Goal: Task Accomplishment & Management: Use online tool/utility

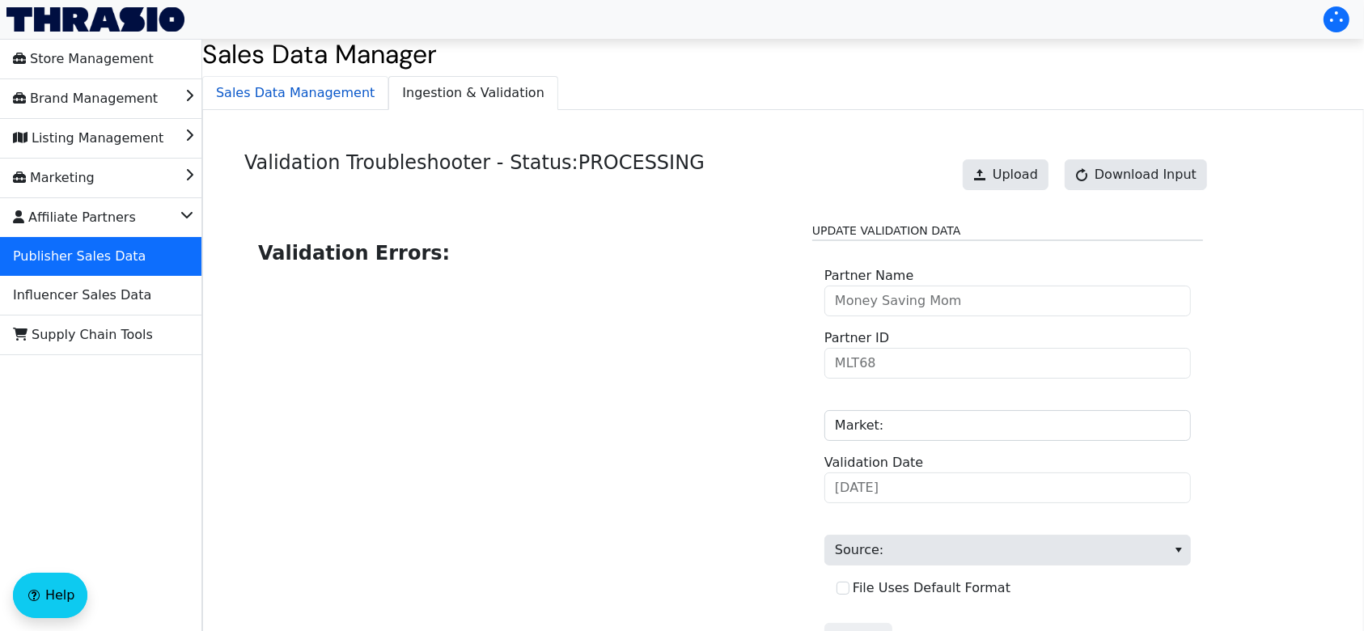
click at [346, 87] on span "Sales Data Management" at bounding box center [295, 93] width 185 height 32
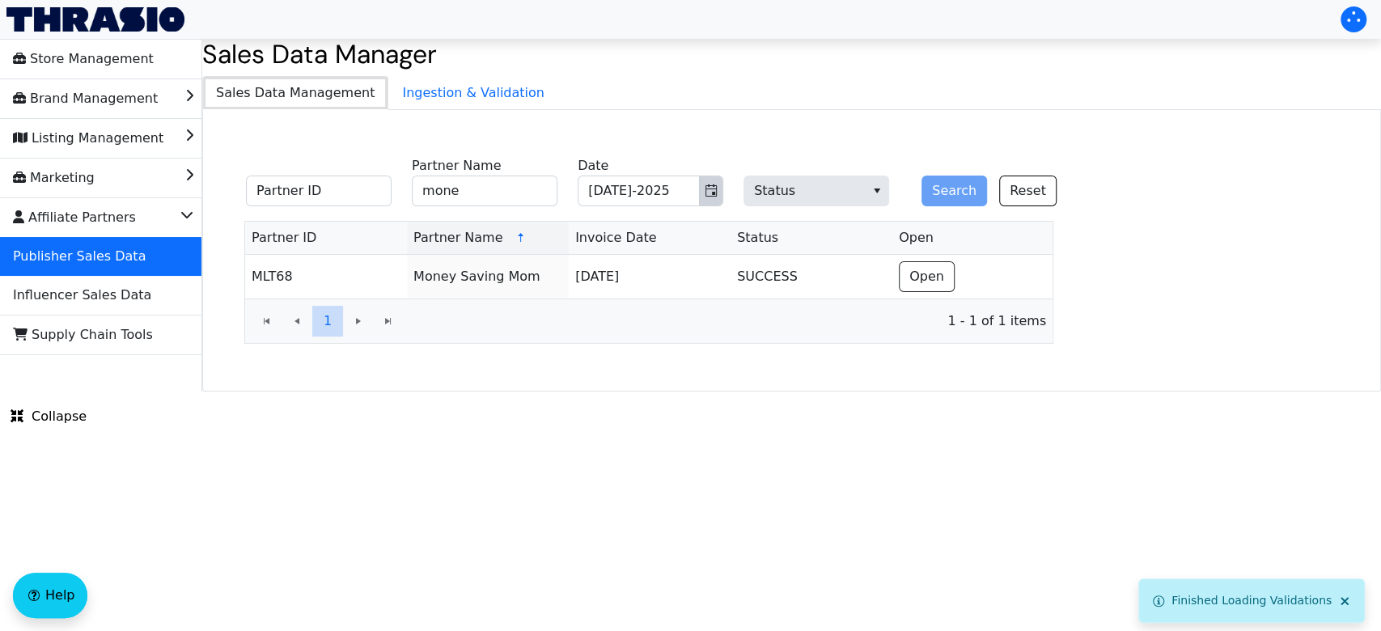
click at [710, 185] on icon "Toggle calendar" at bounding box center [711, 191] width 13 height 13
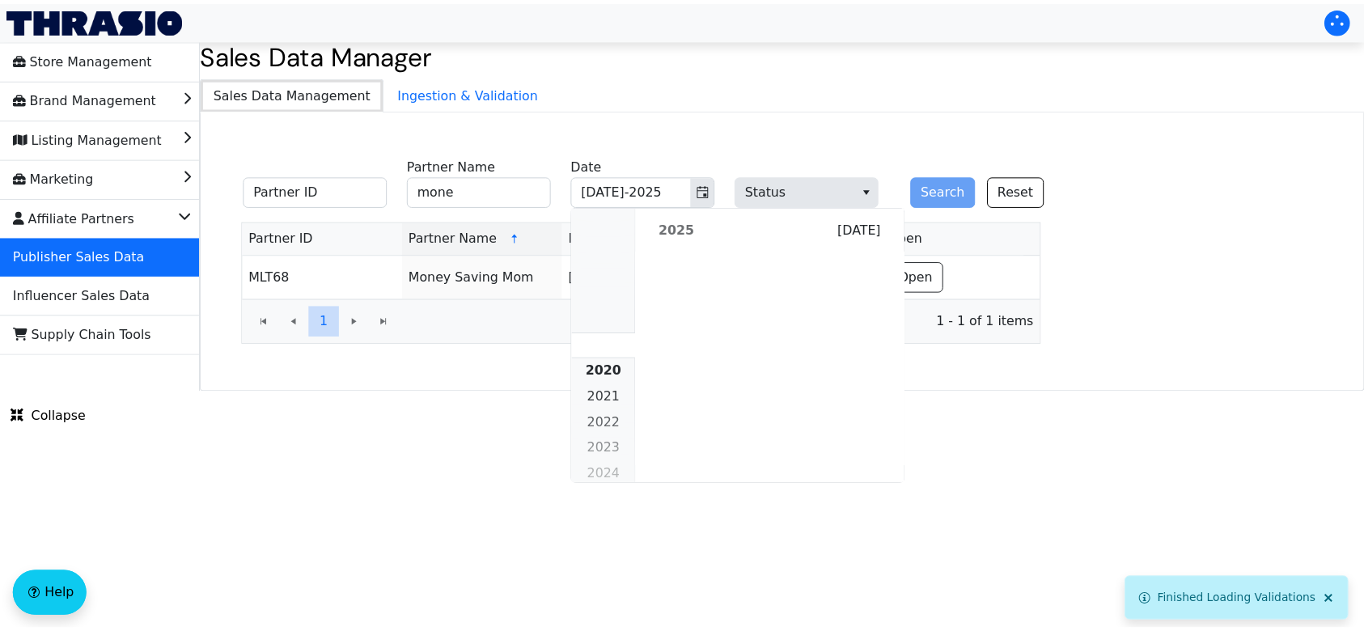
scroll to position [1476, 0]
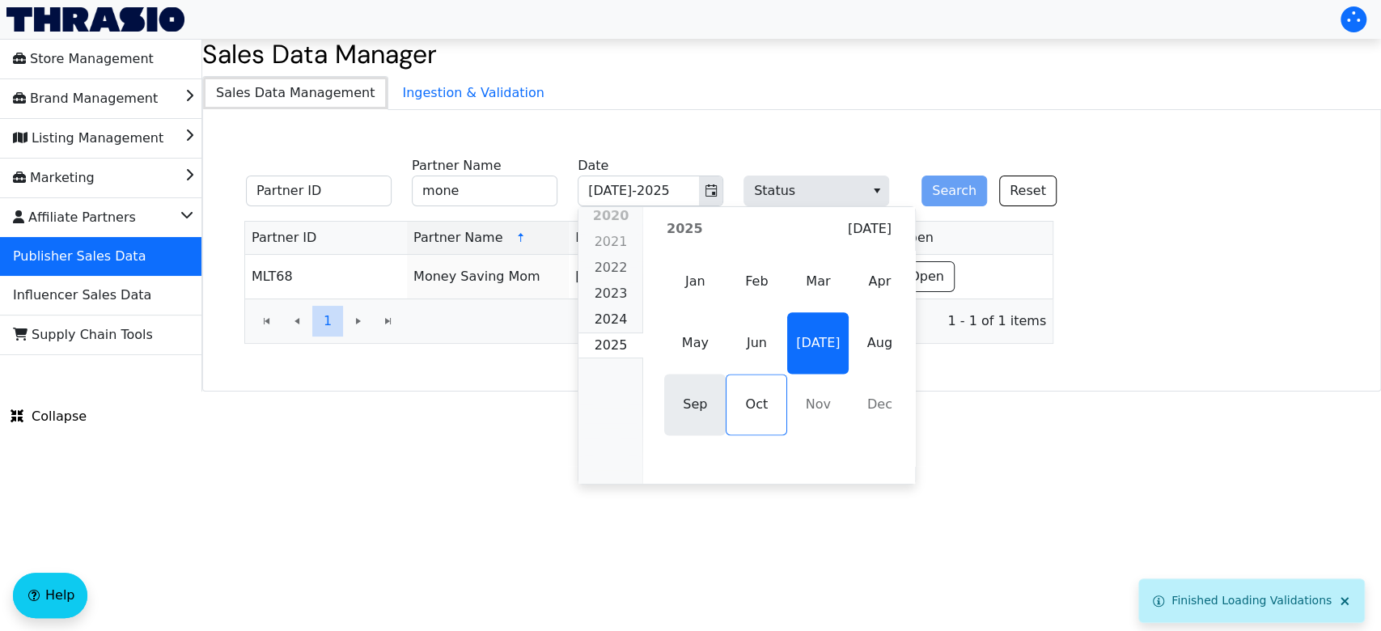
click at [702, 398] on span "Sep" at bounding box center [695, 405] width 62 height 62
type input "Sep-2025"
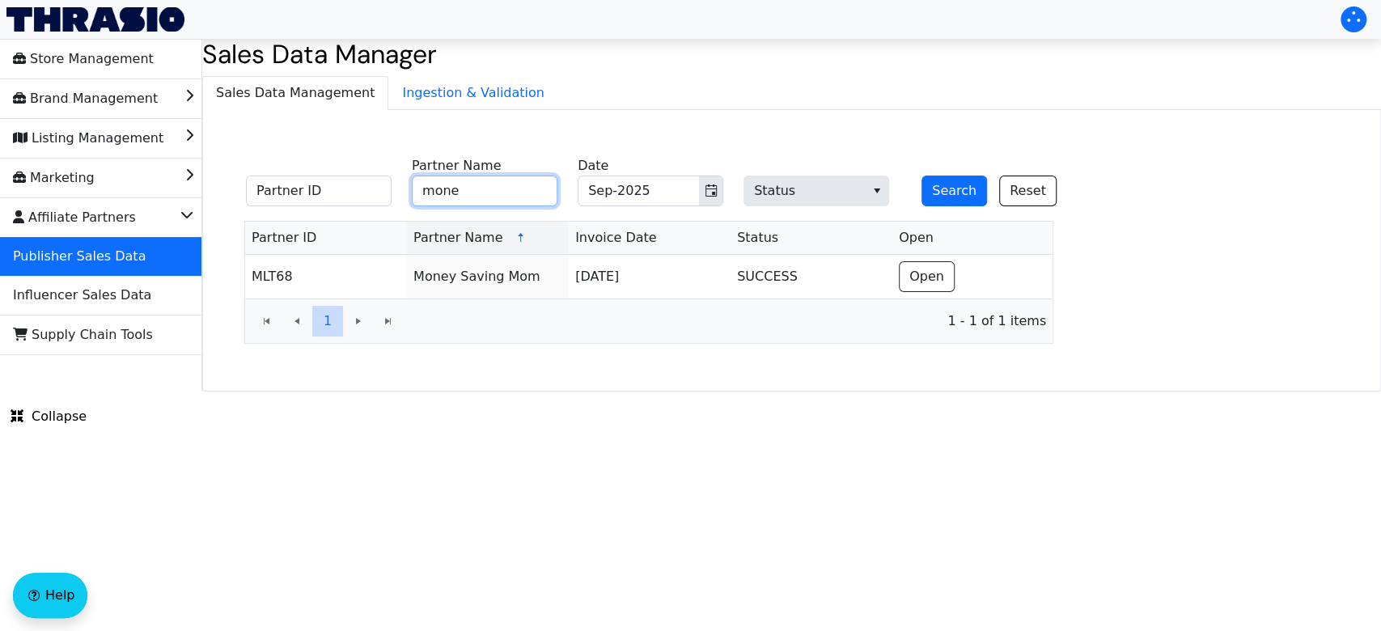
click at [503, 194] on input "mone" at bounding box center [485, 191] width 146 height 31
type input "m"
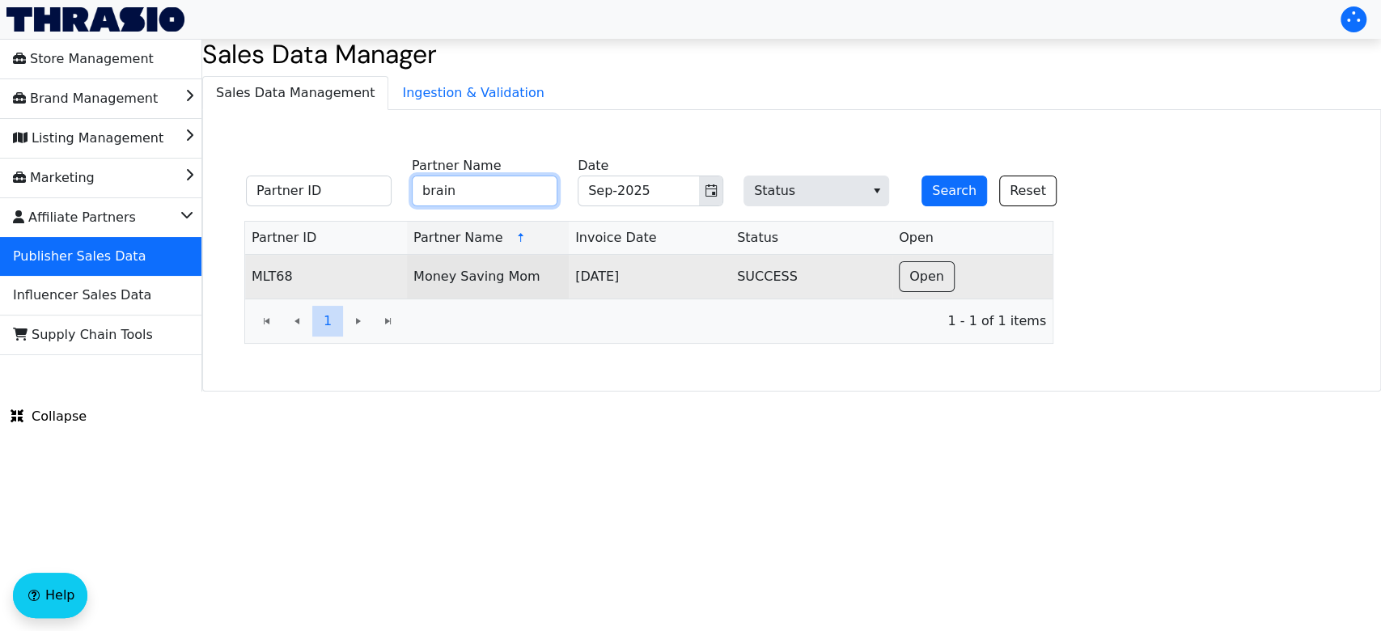
type input "brainjolt"
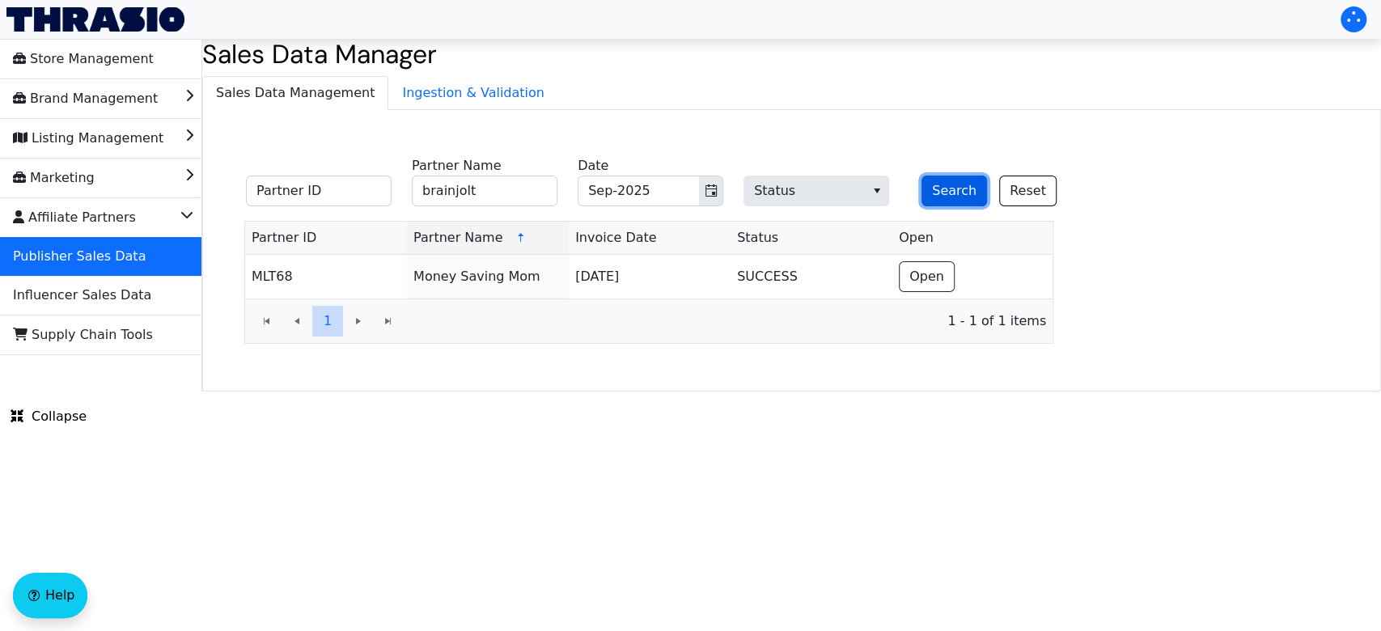
click at [955, 189] on button "Search" at bounding box center [955, 191] width 66 height 31
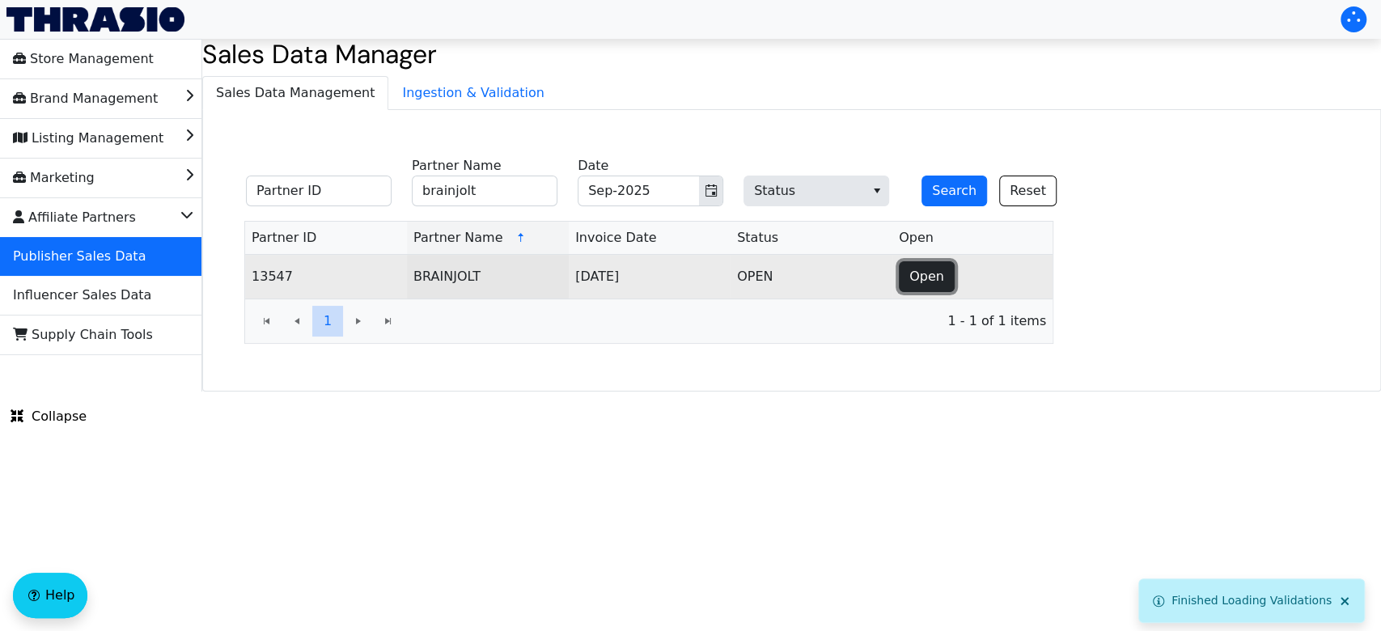
click at [910, 278] on span "Open" at bounding box center [927, 276] width 35 height 19
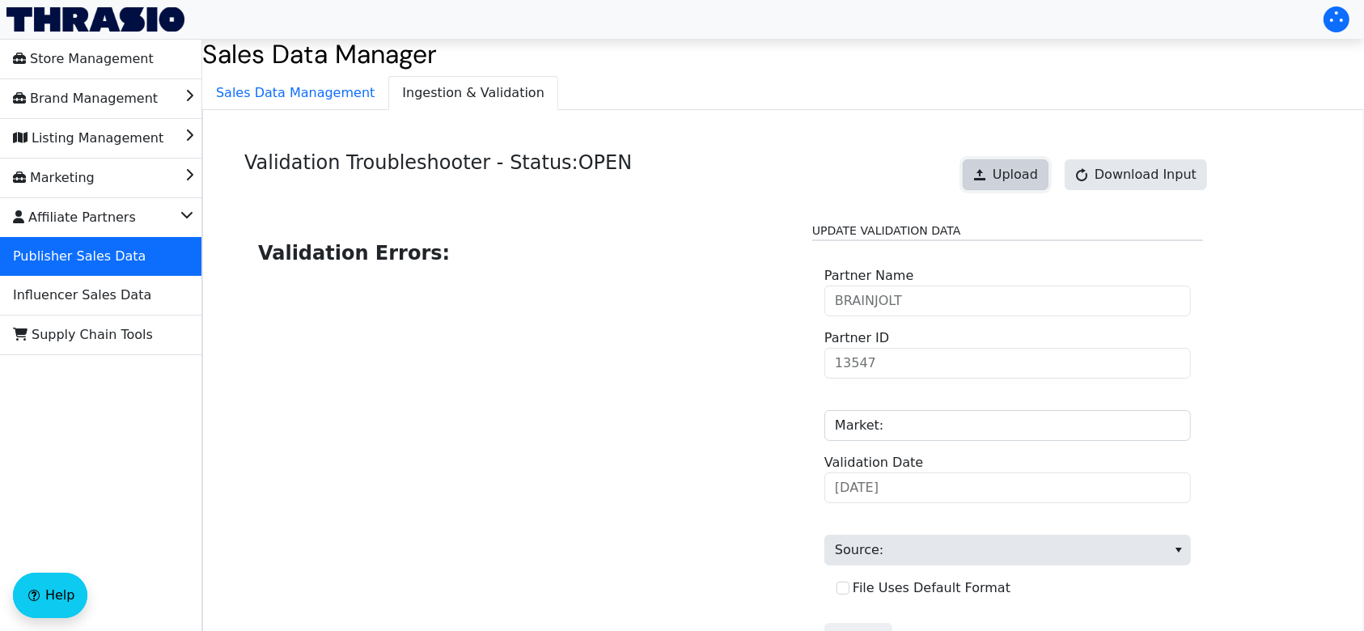
click at [1033, 173] on span "Upload" at bounding box center [1015, 174] width 45 height 19
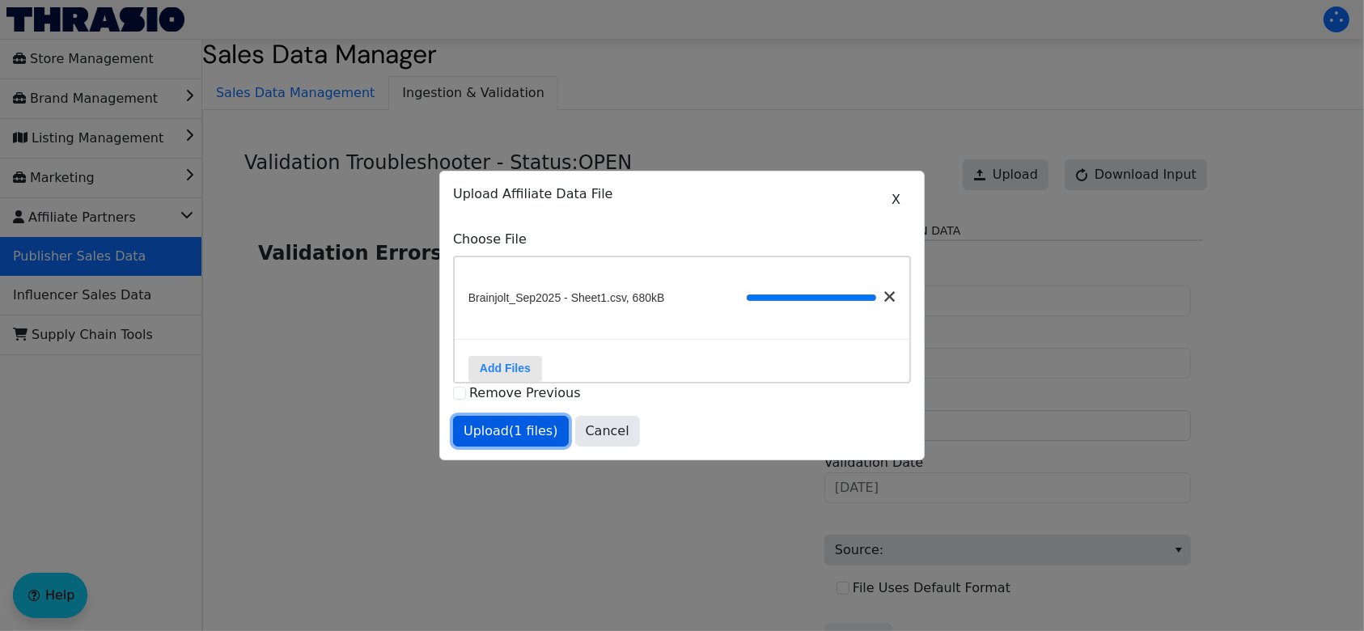
click at [507, 441] on span "Upload (1 files)" at bounding box center [511, 431] width 95 height 19
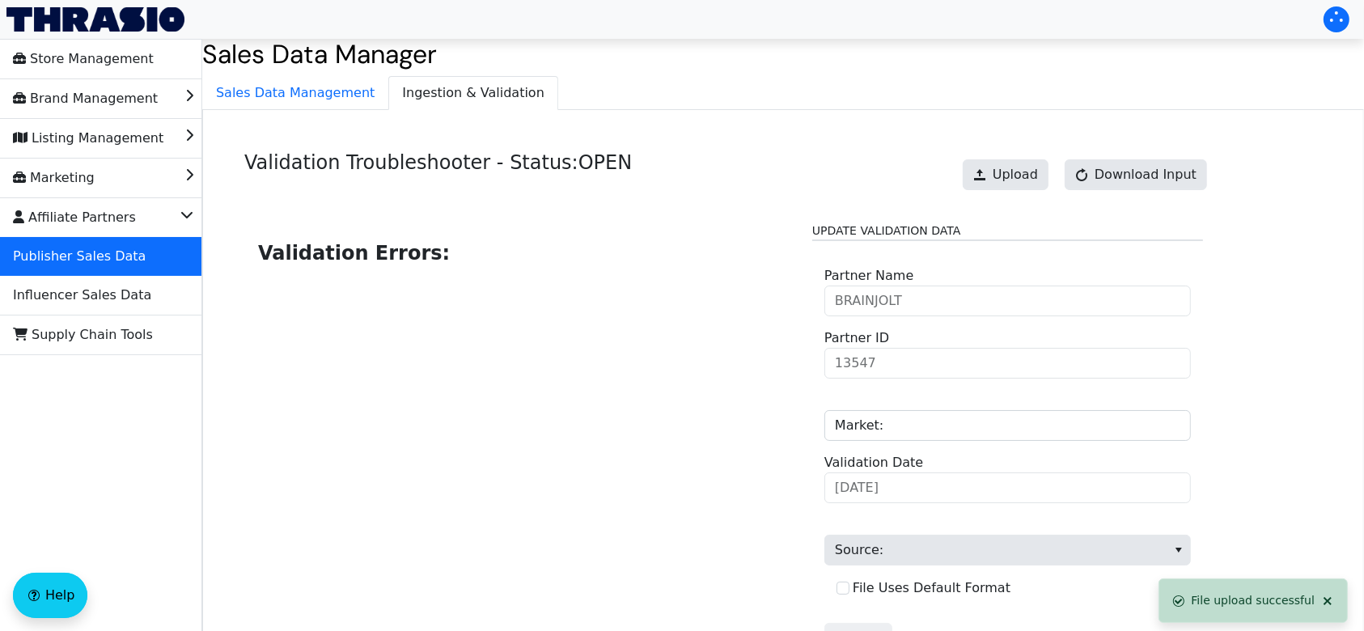
scroll to position [163, 0]
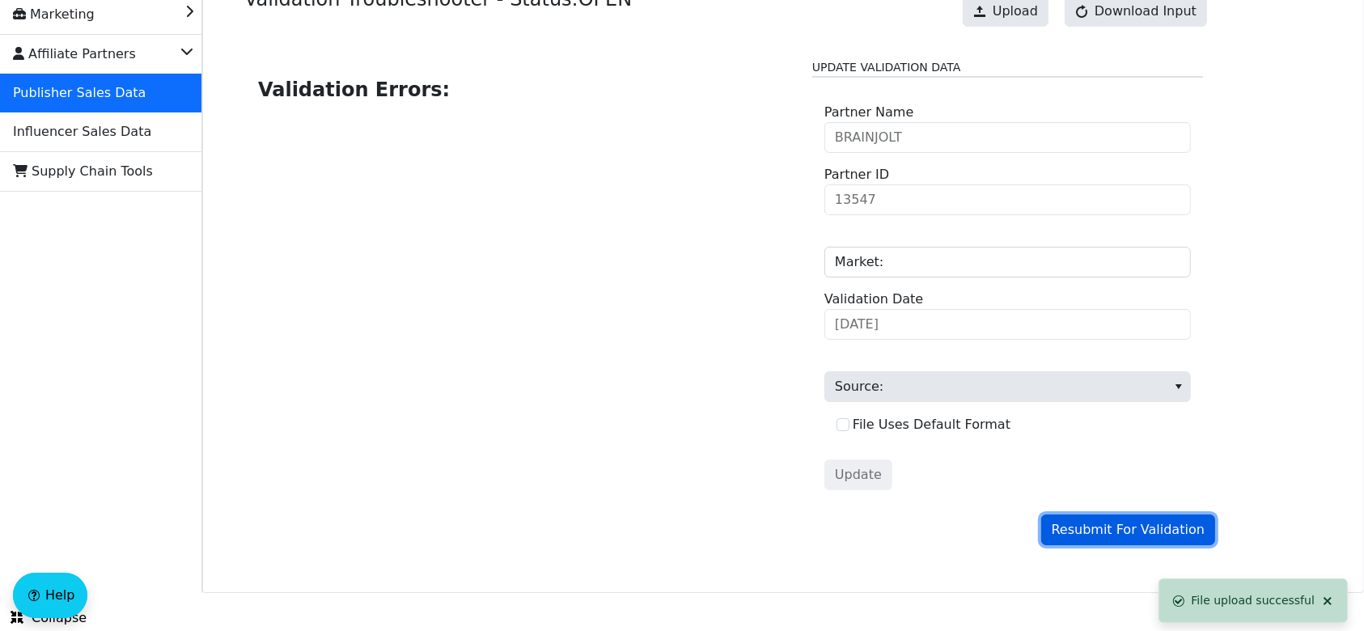
click at [1122, 540] on button "Resubmit For Validation" at bounding box center [1129, 530] width 174 height 31
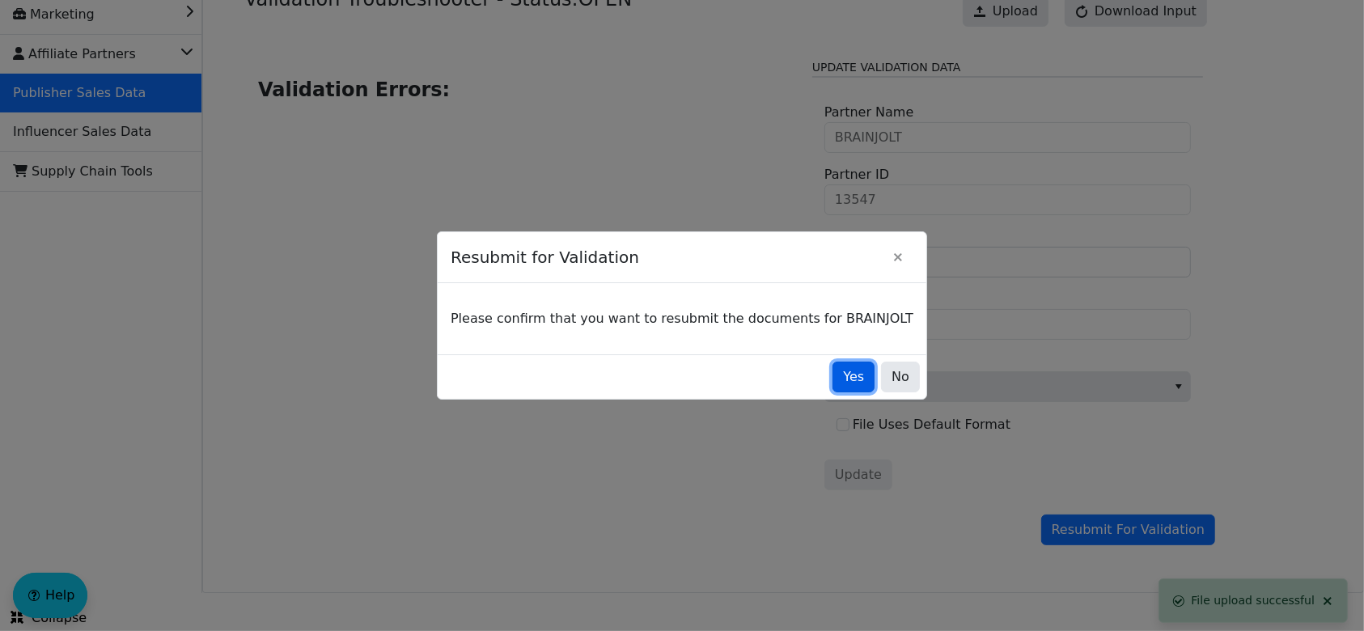
click at [843, 376] on span "Yes" at bounding box center [853, 376] width 21 height 19
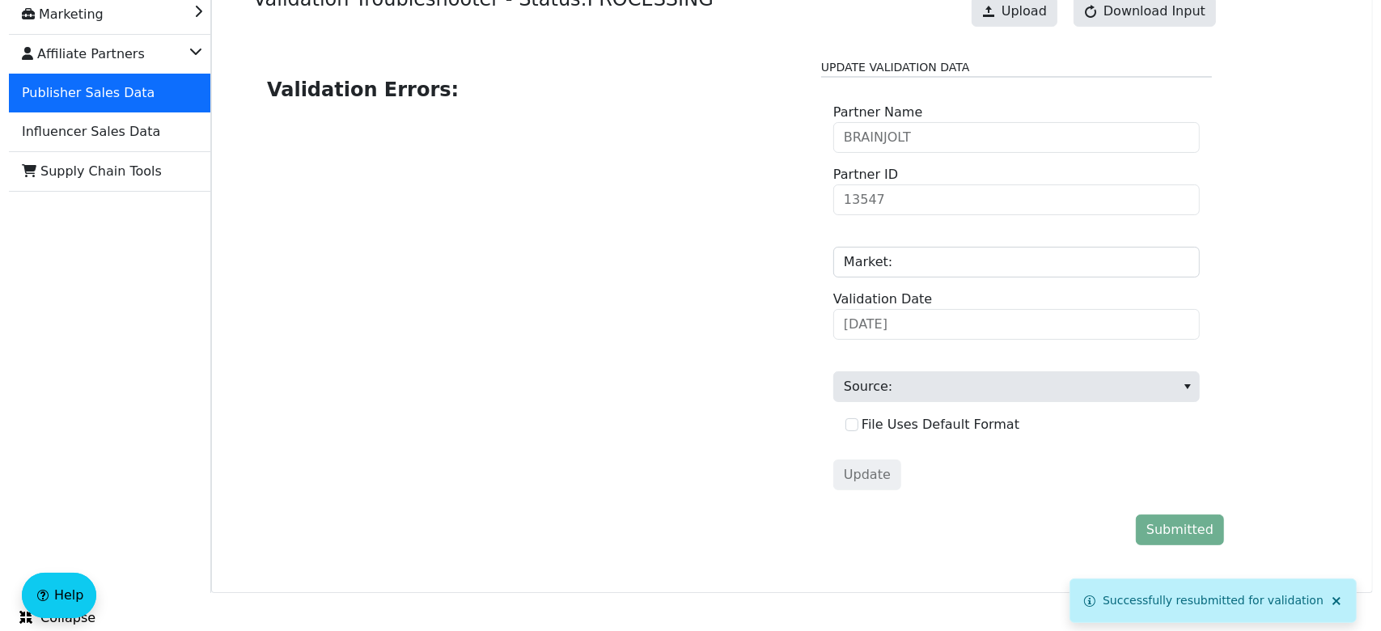
scroll to position [0, 0]
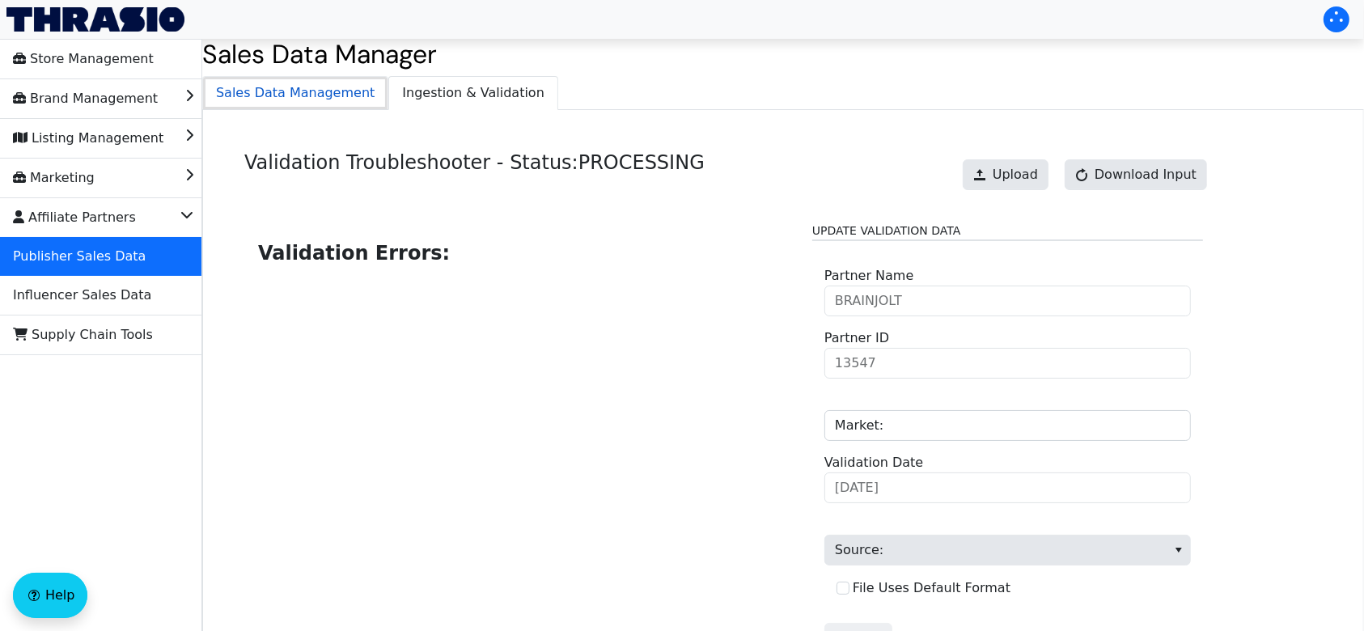
click at [309, 98] on span "Sales Data Management" at bounding box center [295, 93] width 185 height 32
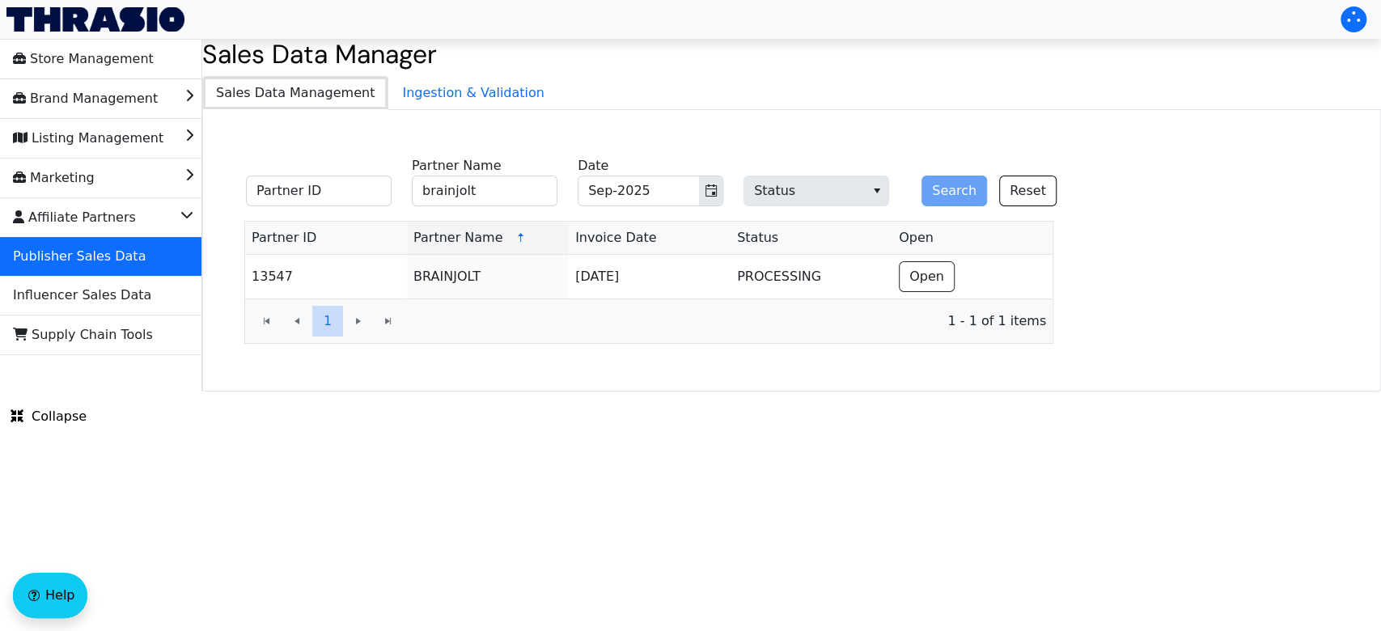
click at [336, 95] on span "Sales Data Management" at bounding box center [295, 93] width 185 height 32
click at [412, 88] on span "Ingestion & Validation" at bounding box center [473, 93] width 168 height 32
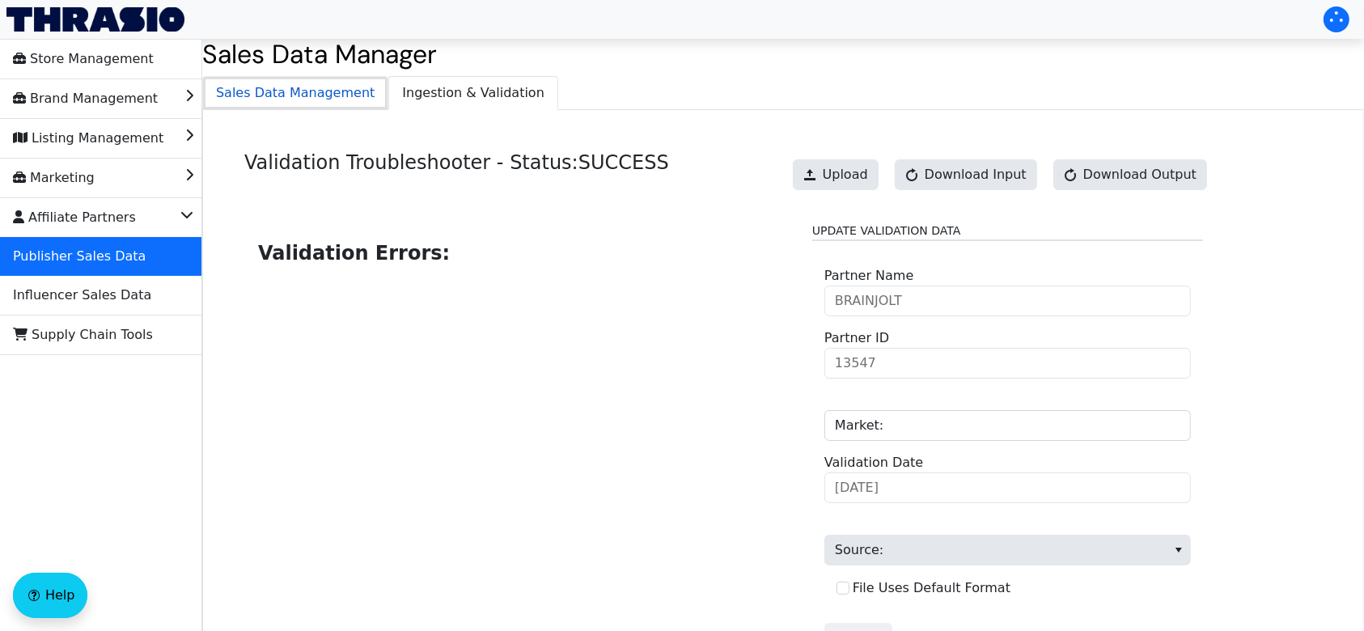
click at [299, 94] on span "Sales Data Management" at bounding box center [295, 93] width 185 height 32
